Goal: Task Accomplishment & Management: Manage account settings

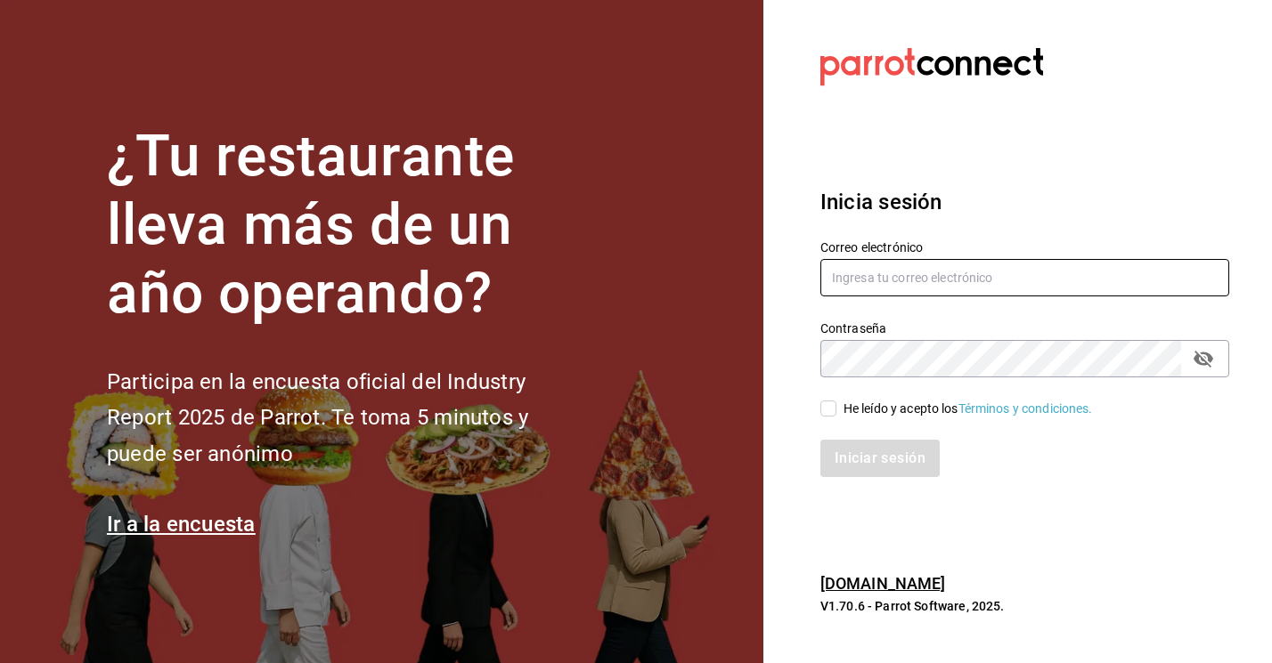
type input "[EMAIL_ADDRESS][DOMAIN_NAME]"
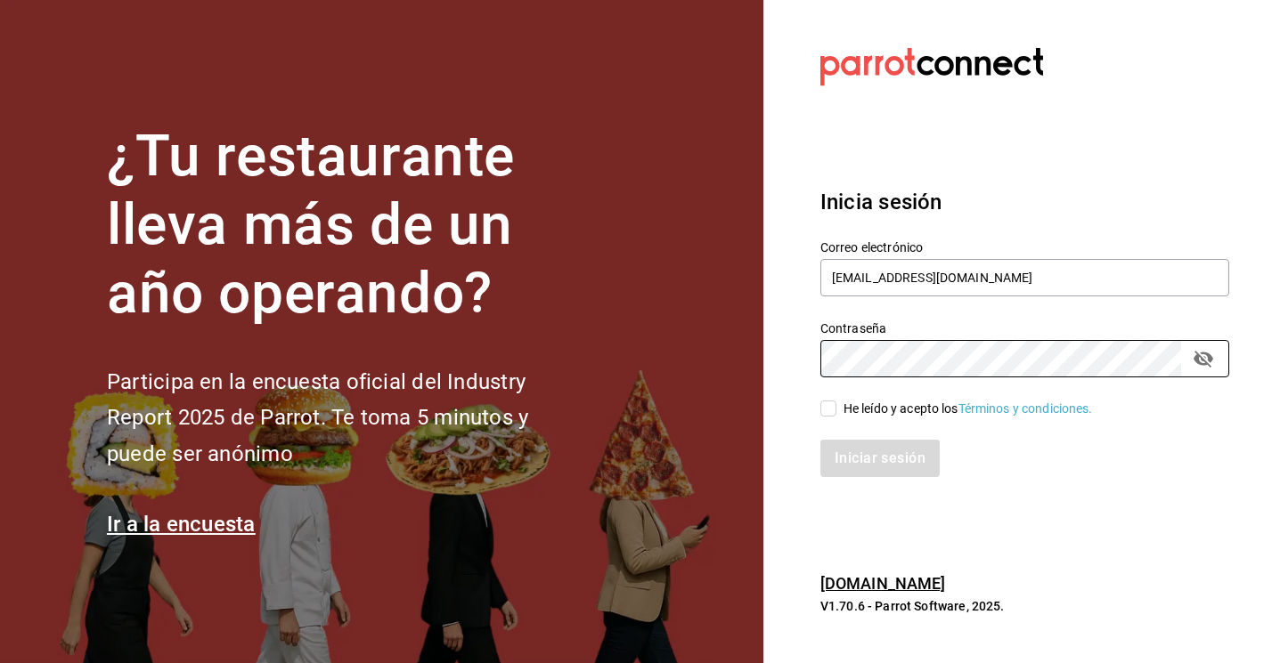
click at [830, 407] on input "He leído y acepto los Términos y condiciones." at bounding box center [828, 409] width 16 height 16
checkbox input "true"
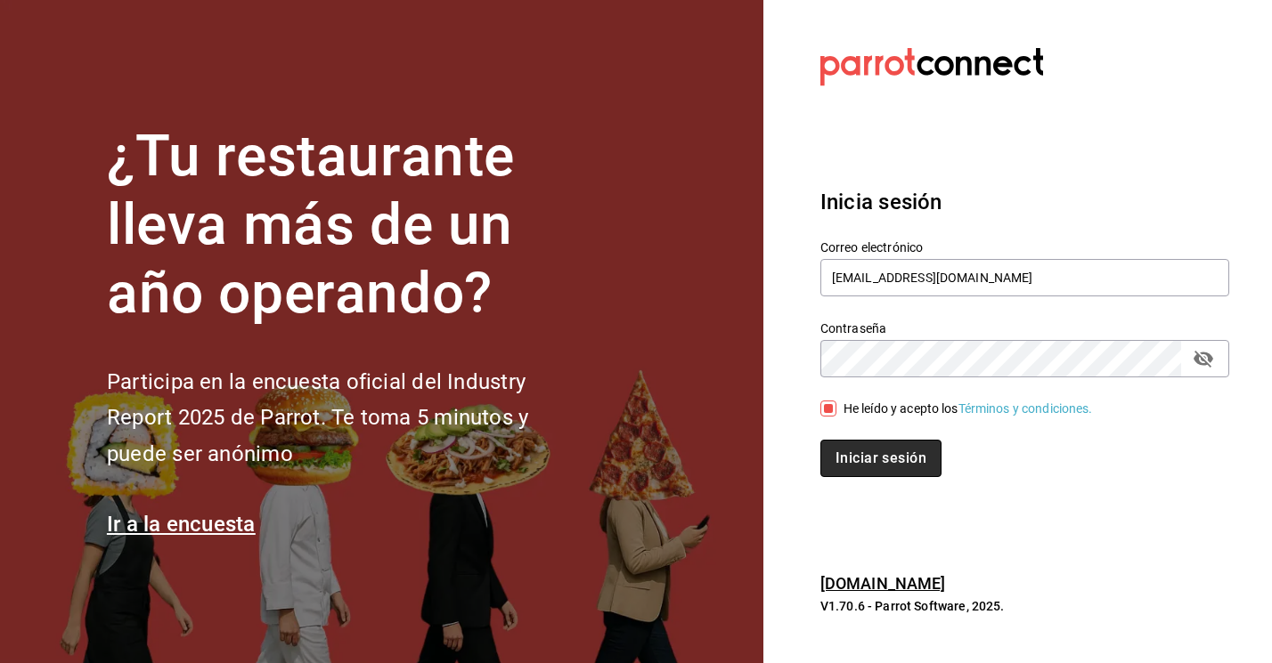
click at [882, 462] on button "Iniciar sesión" at bounding box center [880, 458] width 121 height 37
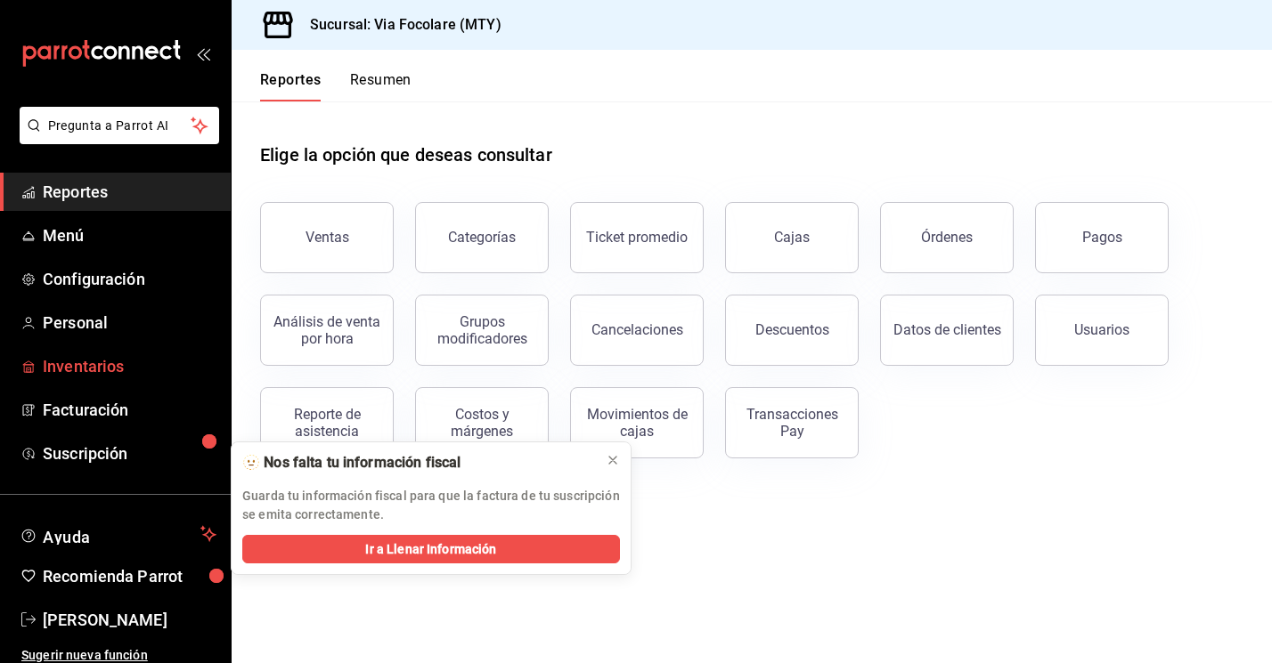
click at [68, 373] on span "Inventarios" at bounding box center [130, 366] width 174 height 24
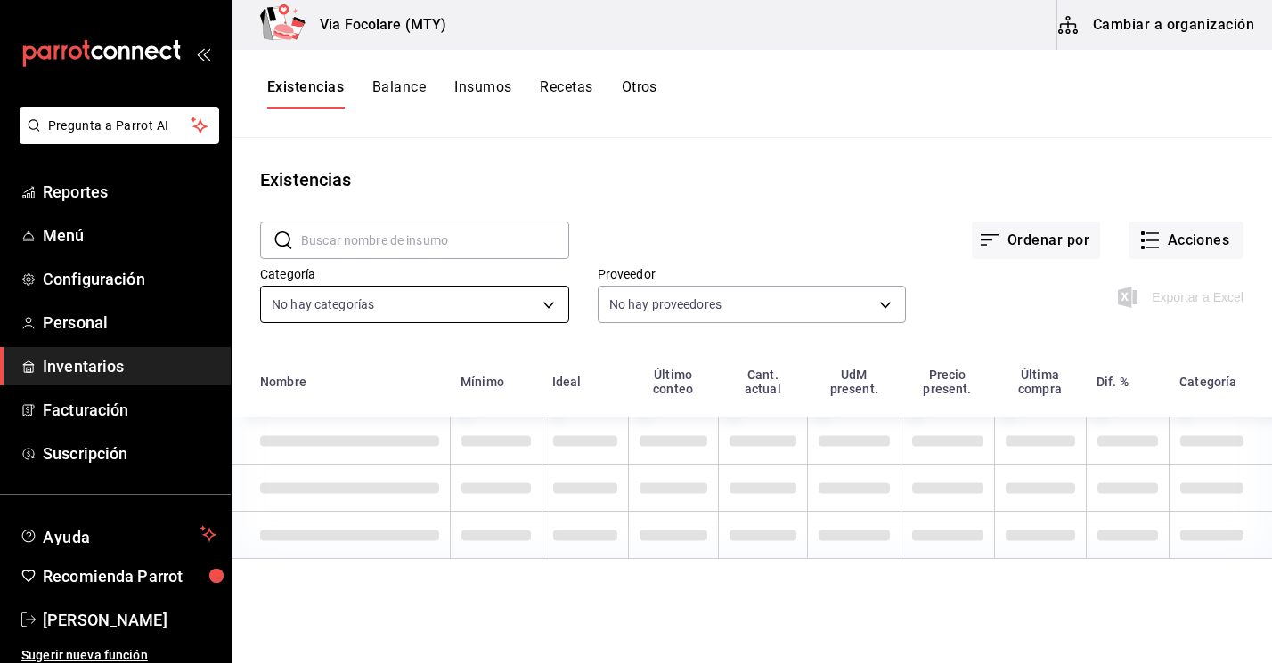
click at [553, 302] on body "Pregunta a Parrot AI Reportes Menú Configuración Personal Inventarios Facturaci…" at bounding box center [636, 325] width 1272 height 651
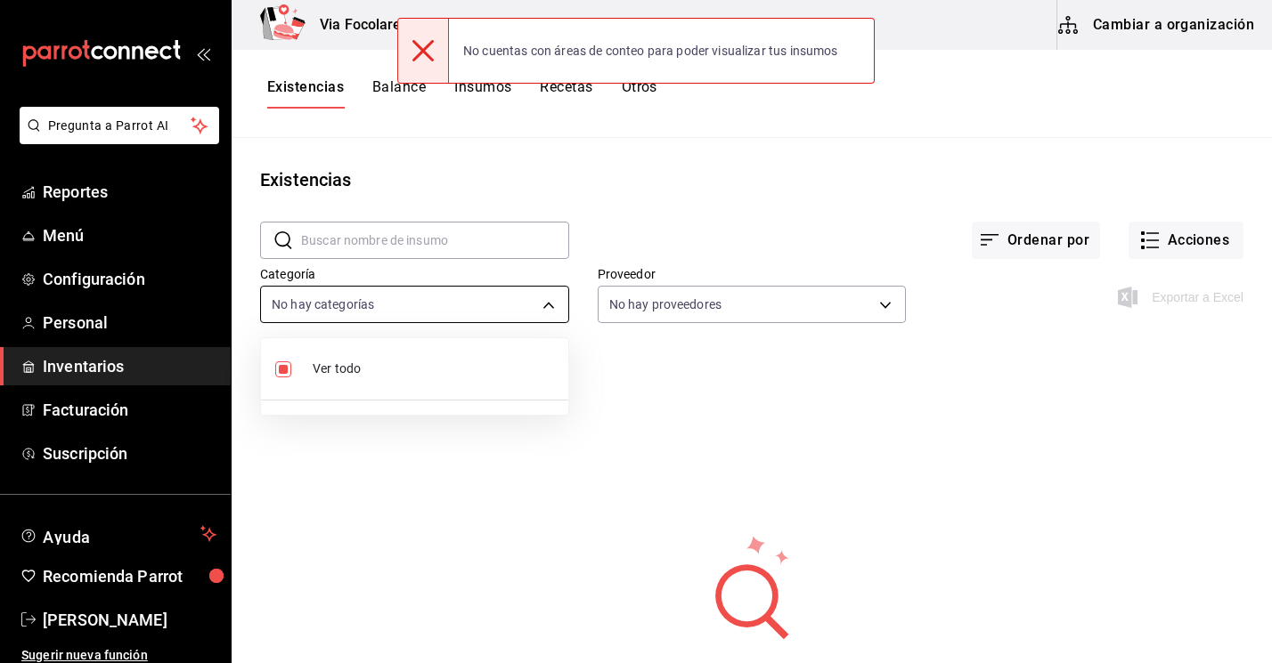
click at [553, 302] on div at bounding box center [636, 331] width 1272 height 663
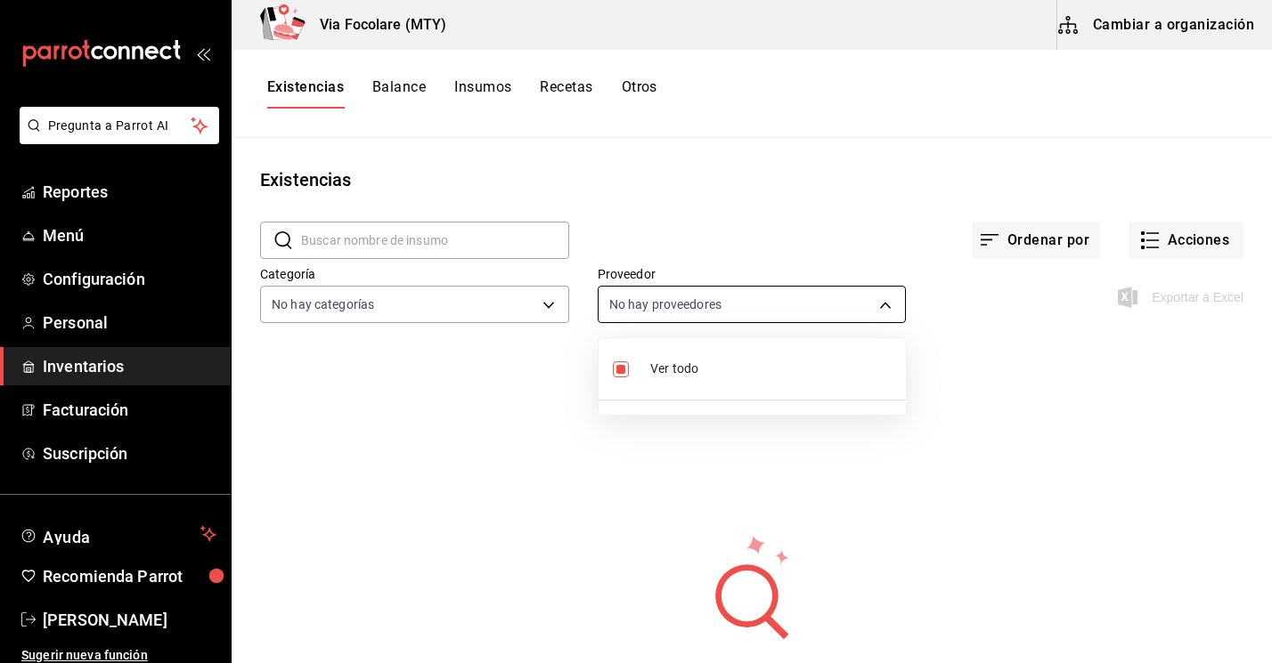
click at [886, 302] on body "Pregunta a Parrot AI Reportes Menú Configuración Personal Inventarios Facturaci…" at bounding box center [636, 325] width 1272 height 651
click at [886, 302] on div at bounding box center [636, 331] width 1272 height 663
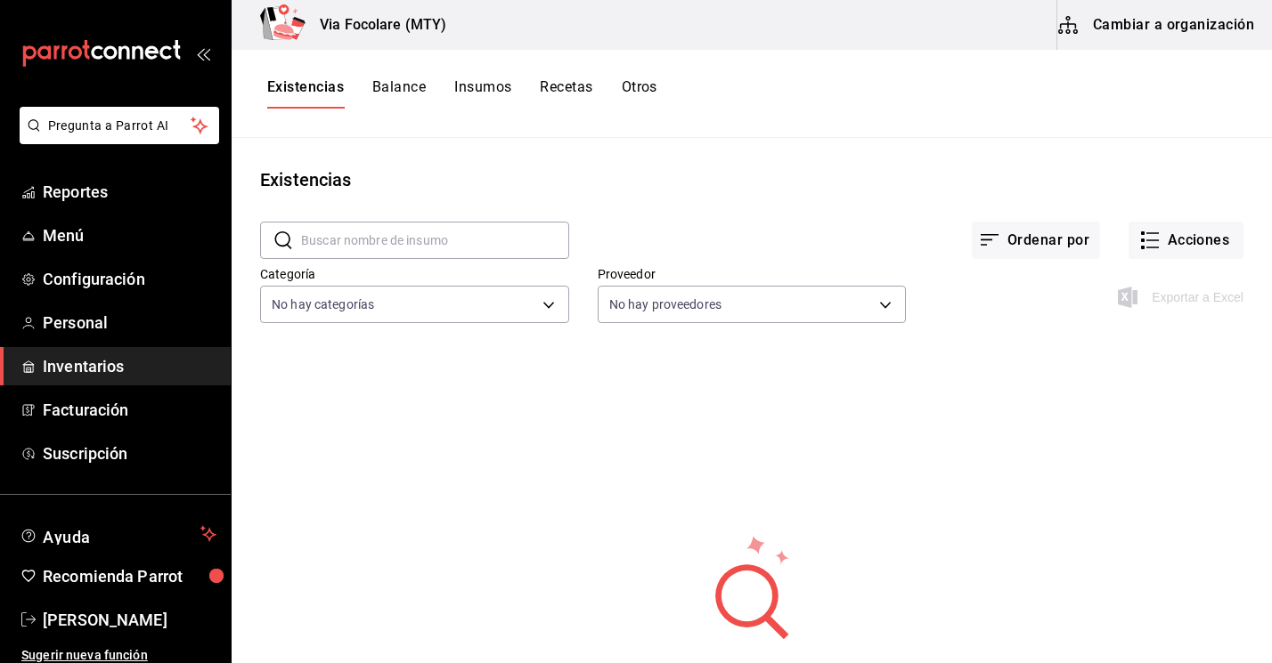
click at [403, 88] on button "Balance" at bounding box center [398, 93] width 53 height 30
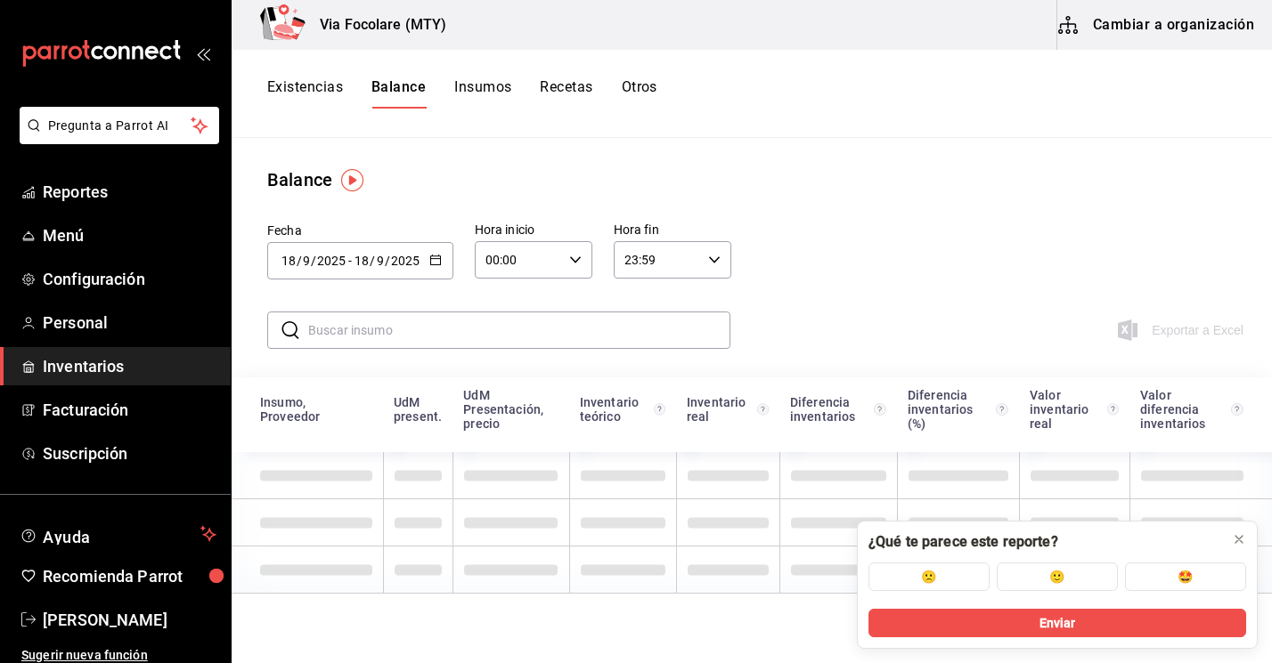
click at [491, 87] on button "Insumos" at bounding box center [482, 93] width 57 height 30
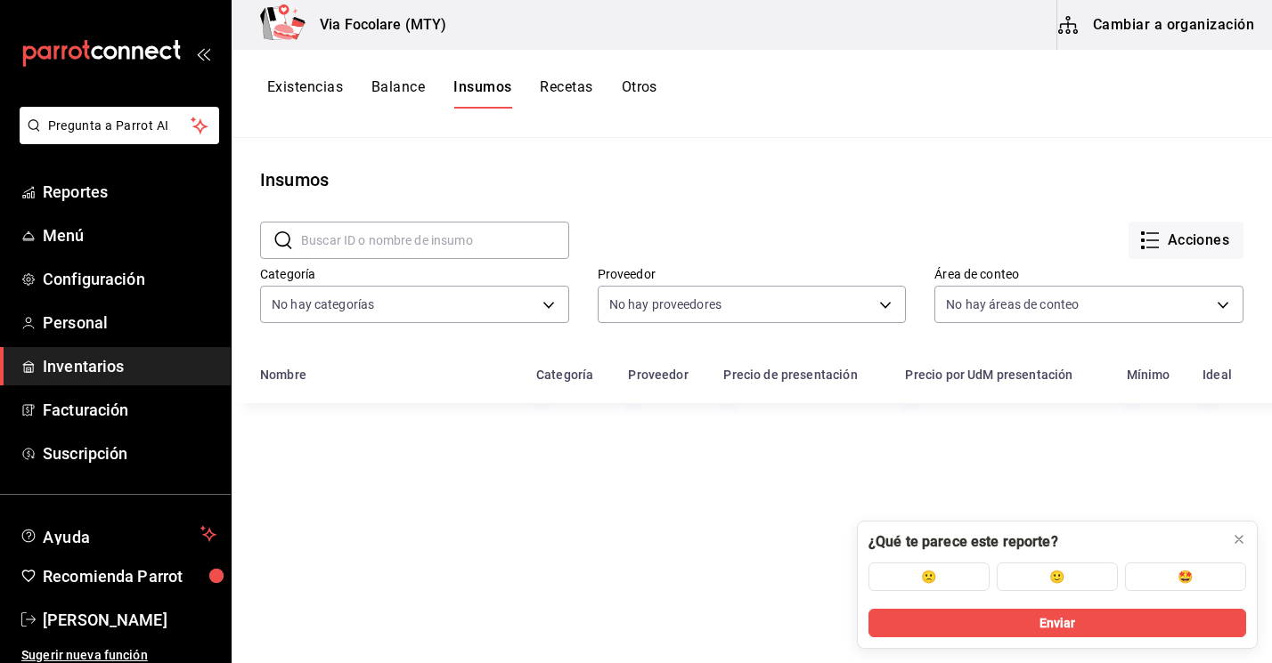
click at [575, 86] on button "Recetas" at bounding box center [566, 93] width 53 height 30
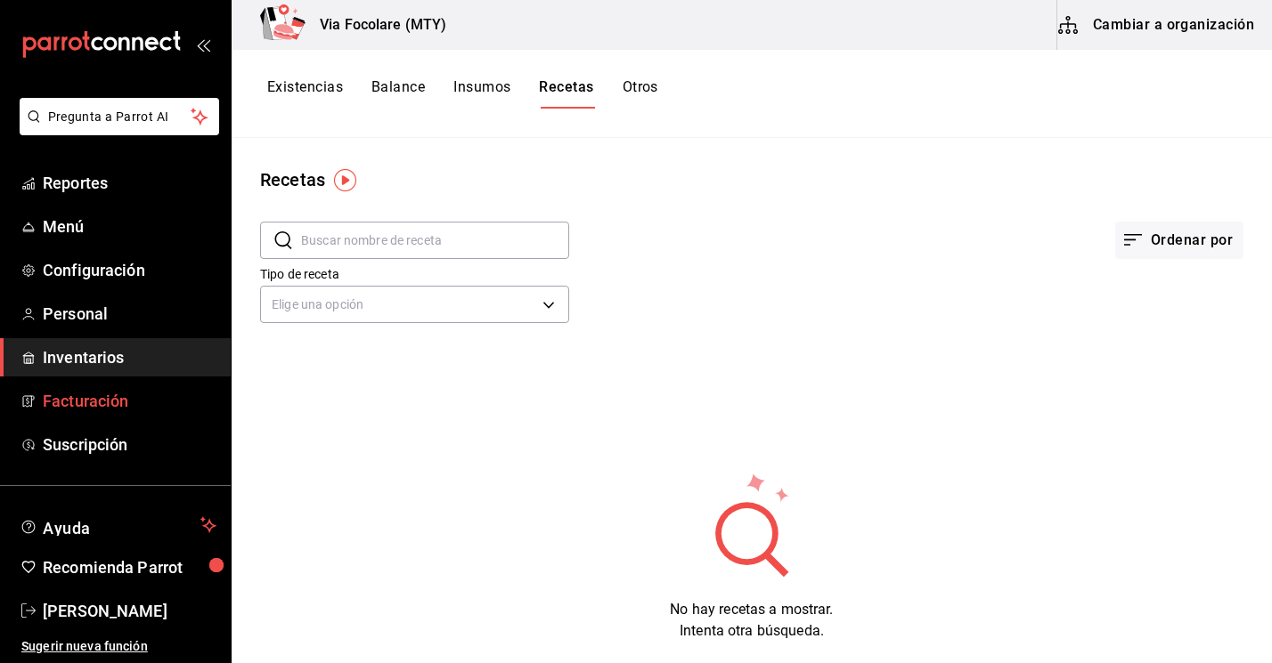
scroll to position [9, 0]
click at [88, 612] on span "[PERSON_NAME]" at bounding box center [130, 611] width 174 height 24
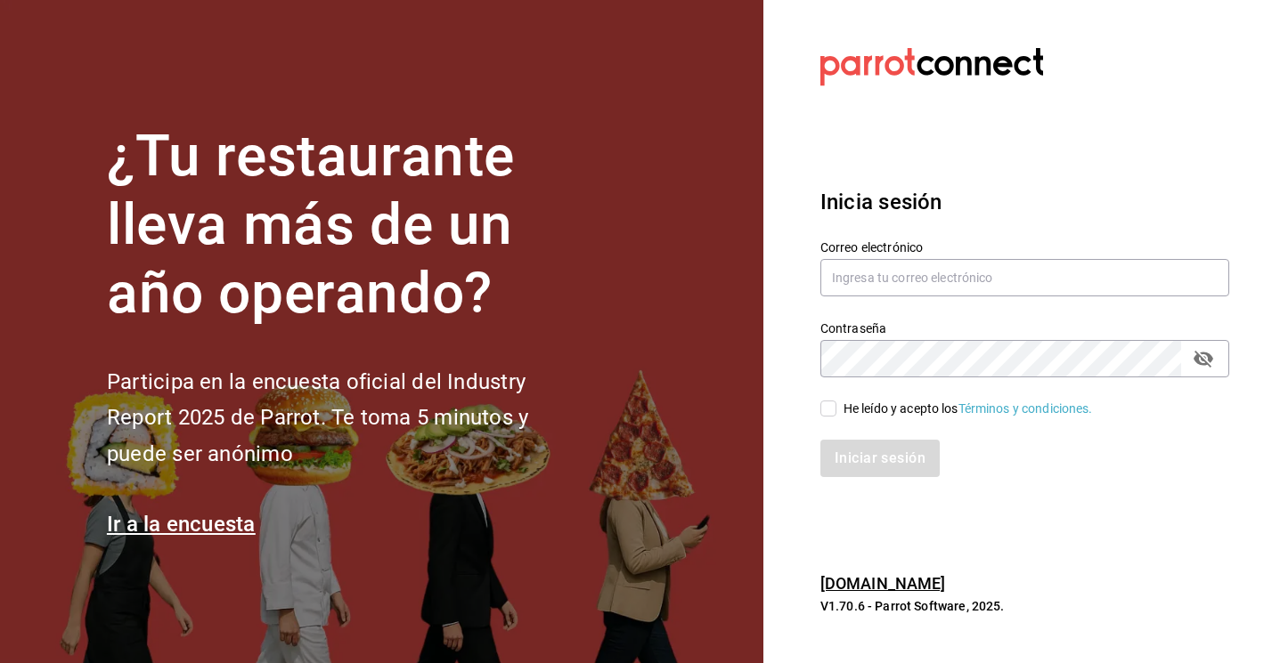
click at [1169, 544] on section "Datos incorrectos. Verifica que tu Correo o Contraseña estén bien escritos. Ini…" at bounding box center [1017, 331] width 508 height 663
click at [1021, 268] on input "text" at bounding box center [1024, 277] width 409 height 37
type input "[EMAIL_ADDRESS][DOMAIN_NAME]"
click at [992, 507] on section "Datos incorrectos. Verifica que tu Correo o Contraseña estén bien escritos. Ini…" at bounding box center [1017, 331] width 508 height 663
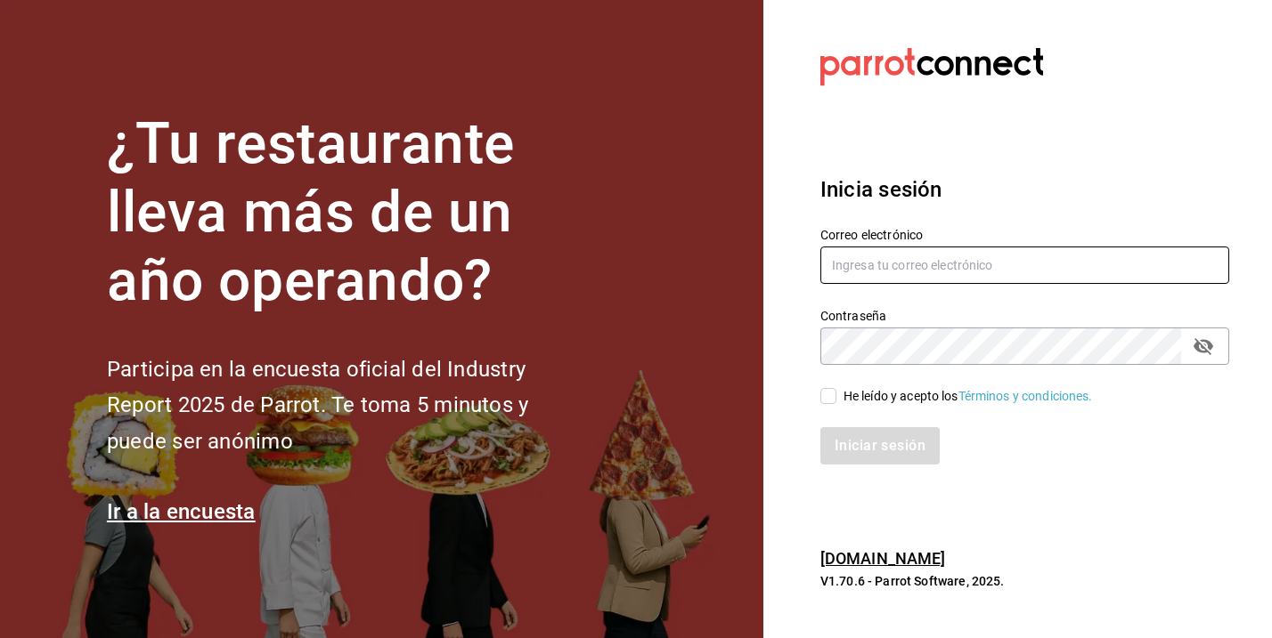
type input "[EMAIL_ADDRESS][DOMAIN_NAME]"
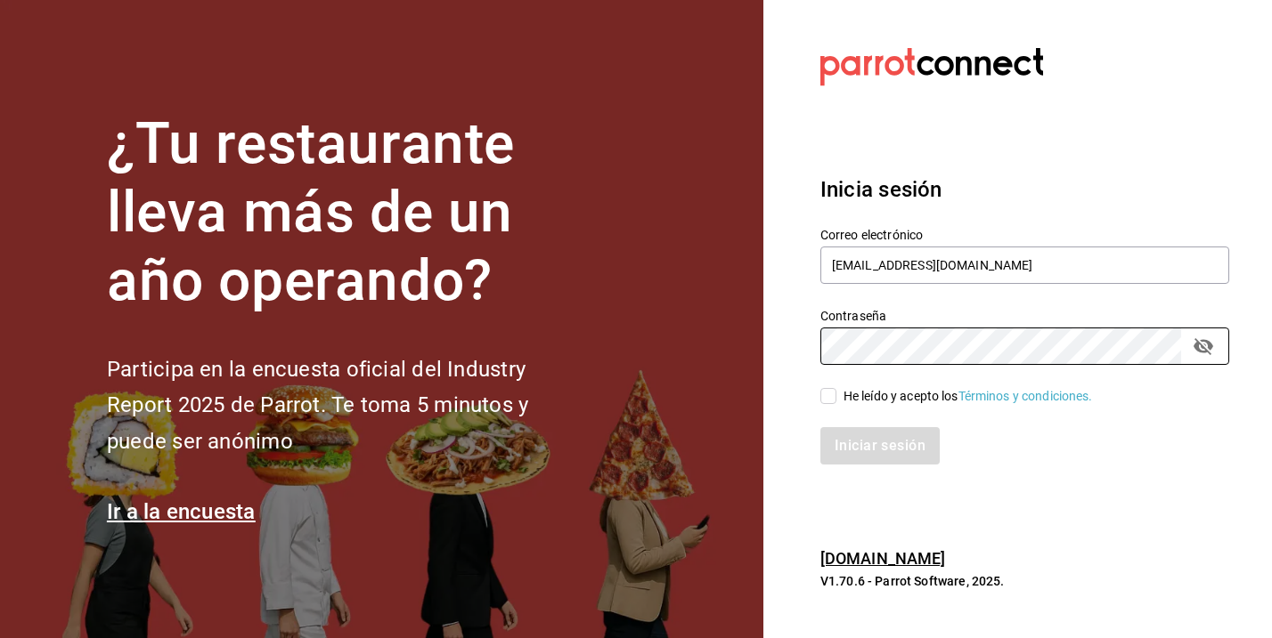
click at [826, 395] on input "He leído y acepto los Términos y condiciones." at bounding box center [828, 396] width 16 height 16
checkbox input "true"
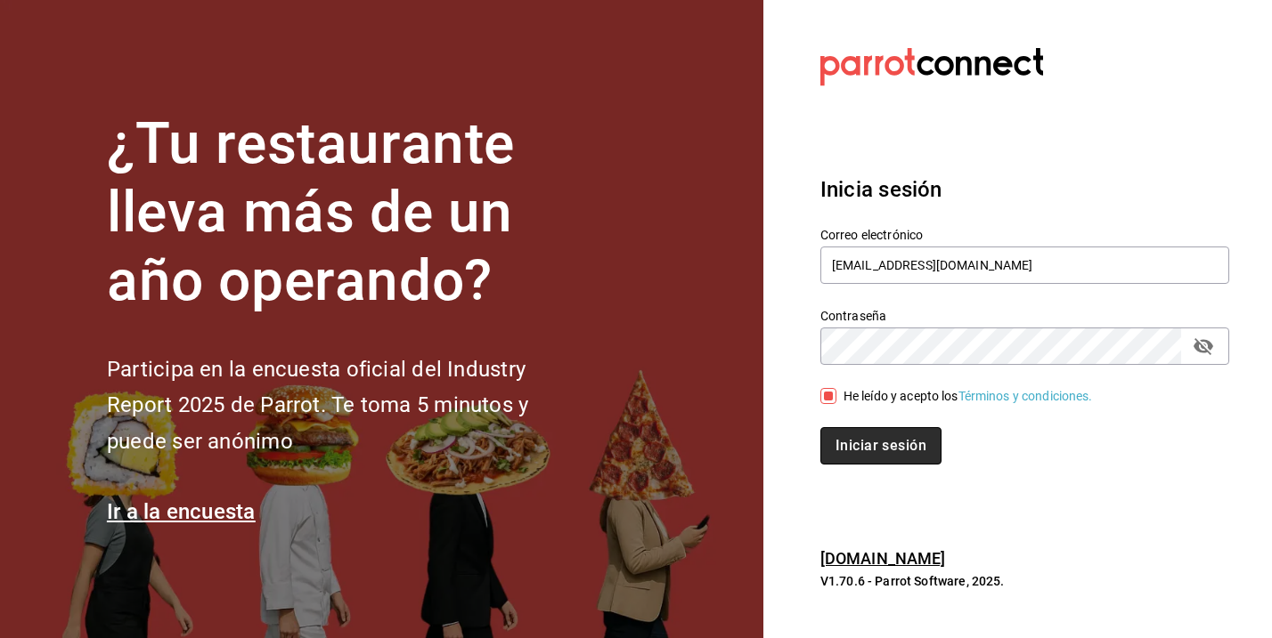
click at [873, 438] on button "Iniciar sesión" at bounding box center [880, 445] width 121 height 37
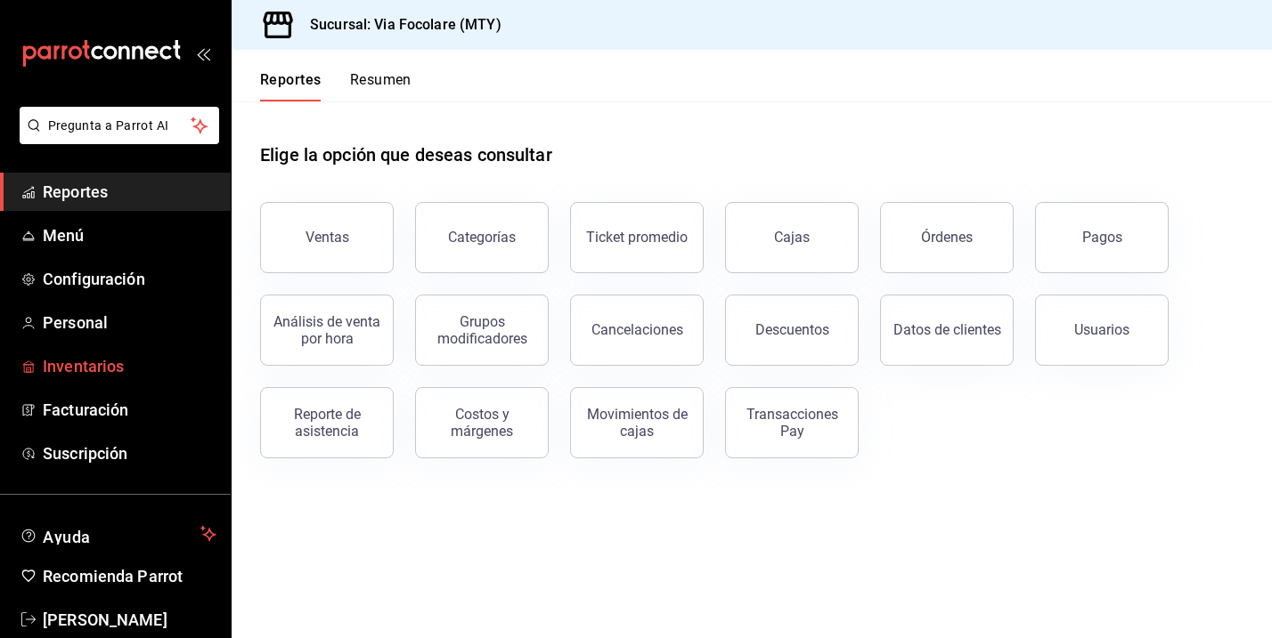
click at [85, 363] on span "Inventarios" at bounding box center [130, 366] width 174 height 24
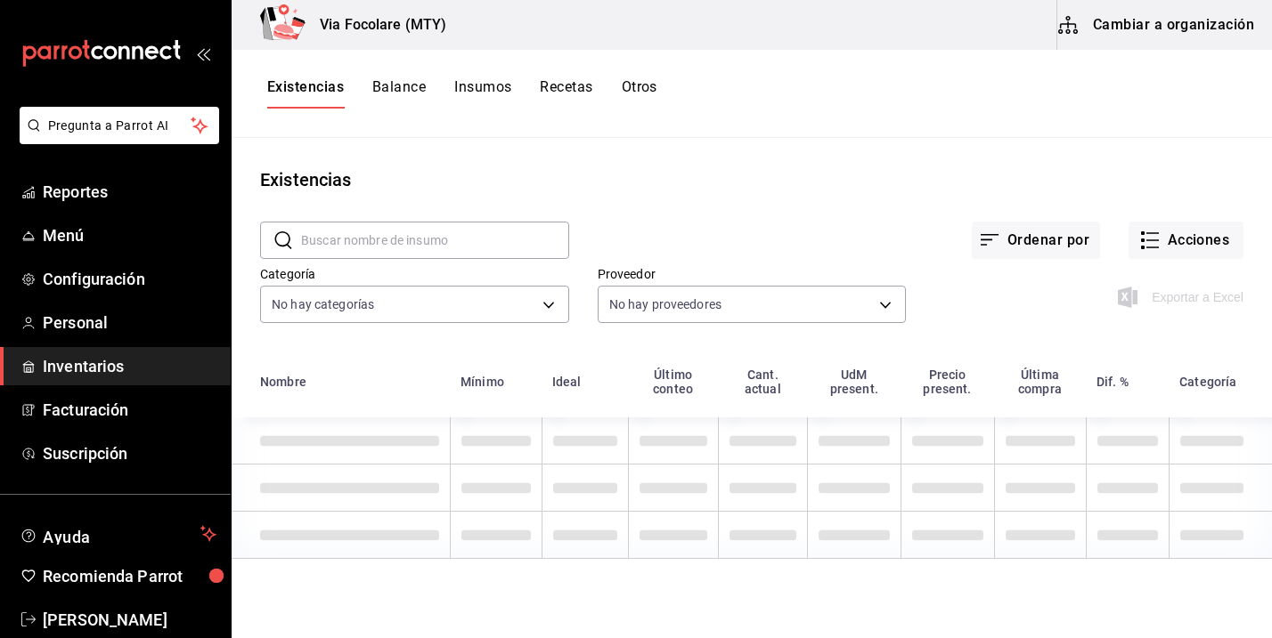
click at [1100, 23] on button "Cambiar a organización" at bounding box center [1157, 25] width 200 height 50
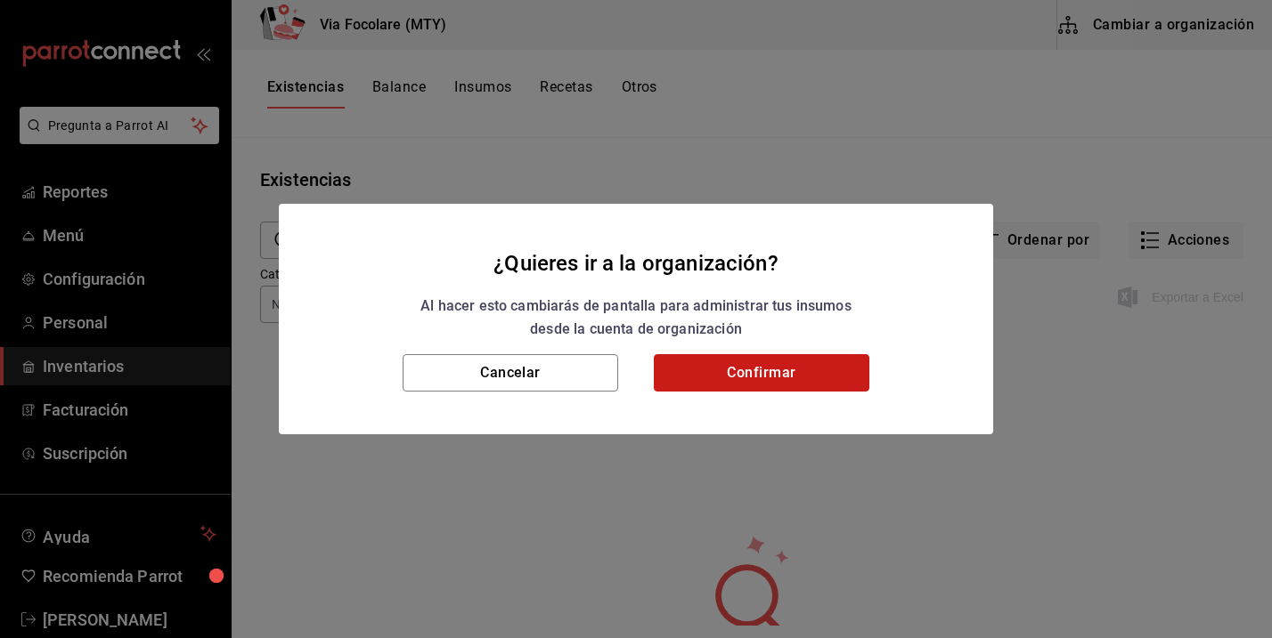
click at [726, 382] on button "Confirmar" at bounding box center [762, 372] width 216 height 37
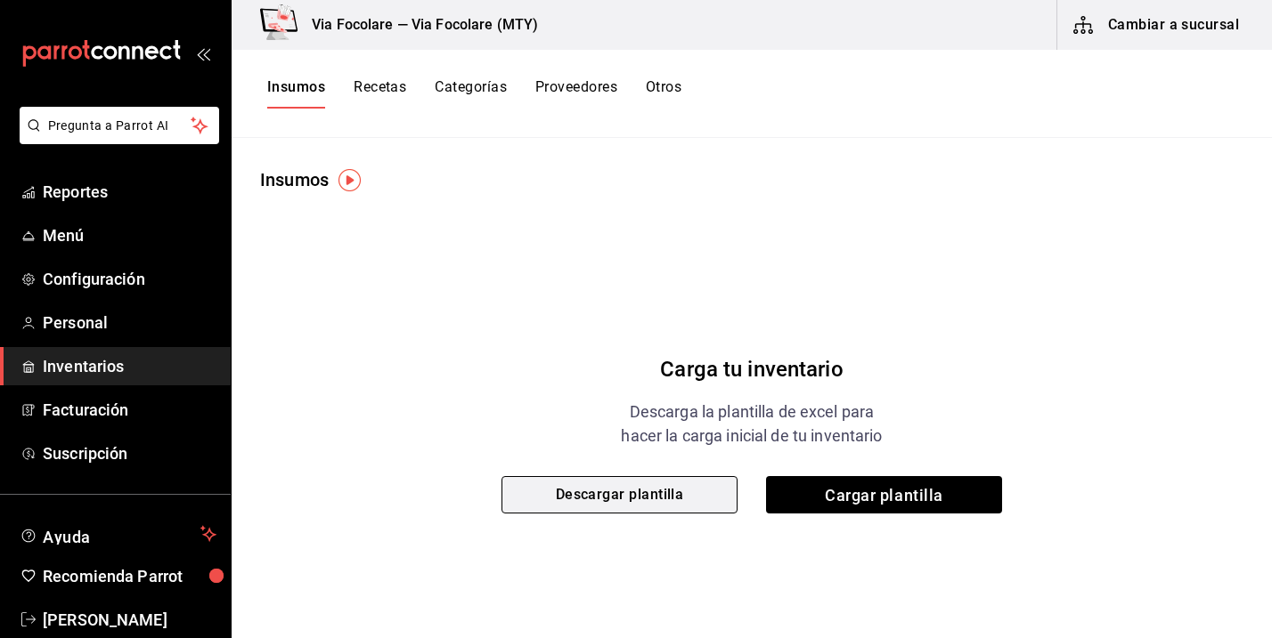
click at [649, 502] on button "Descargar plantilla" at bounding box center [619, 494] width 236 height 37
